Goal: Find specific page/section: Find specific page/section

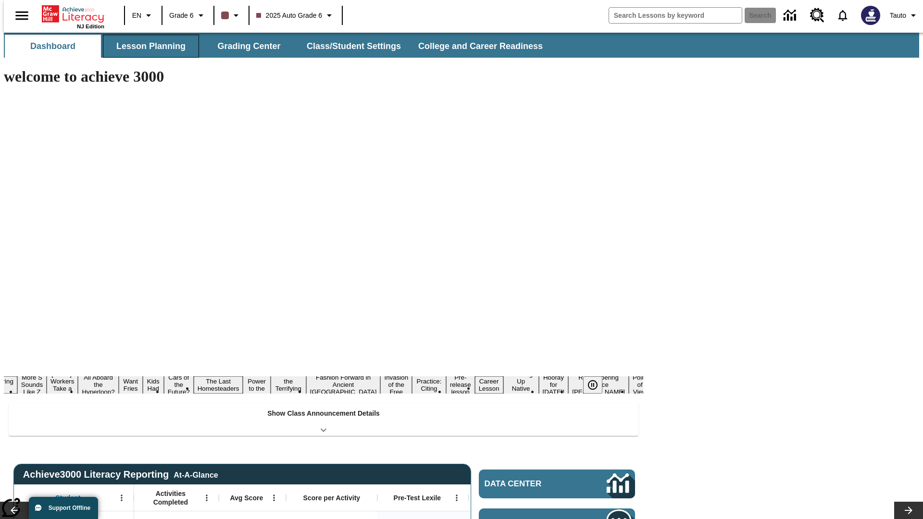
click at [147, 46] on button "Lesson Planning" at bounding box center [151, 46] width 96 height 23
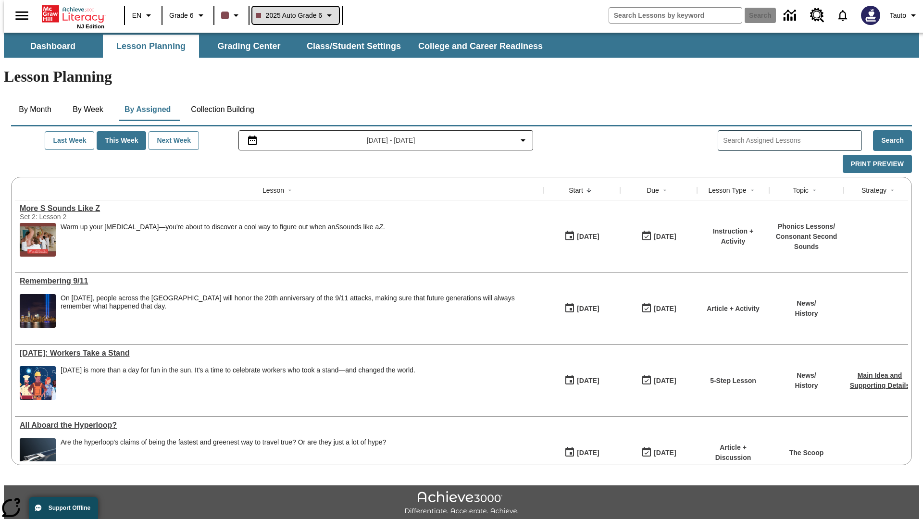
click at [294, 15] on span "2025 Auto Grade 6" at bounding box center [289, 16] width 66 height 10
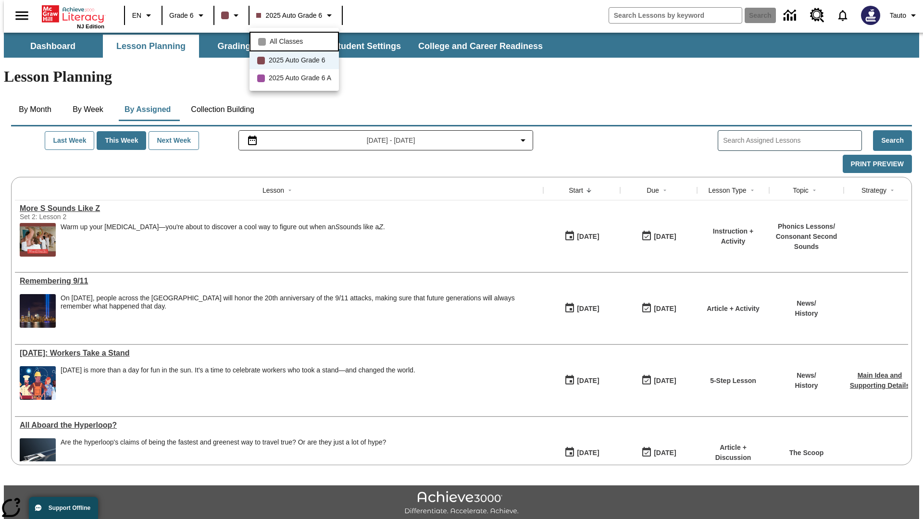
click at [296, 40] on span "All Classes" at bounding box center [286, 42] width 33 height 10
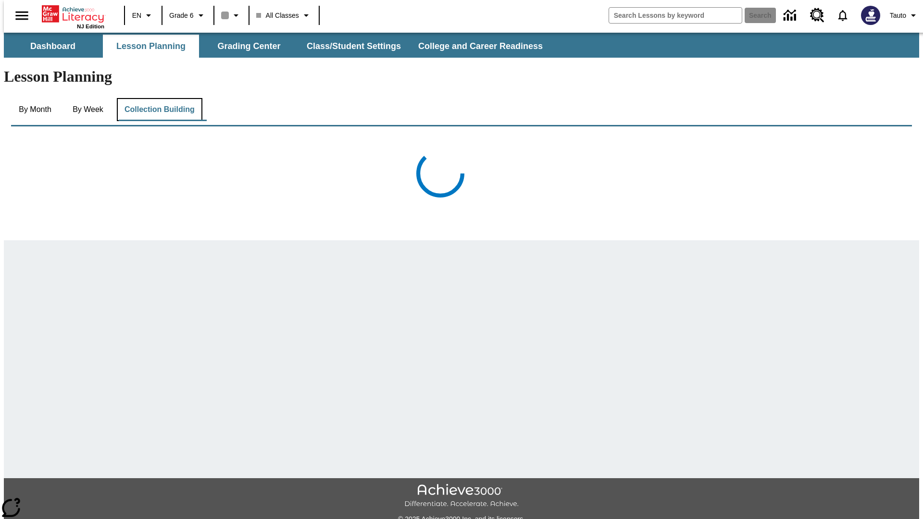
click at [159, 98] on button "Collection Building" at bounding box center [160, 109] width 86 height 23
